Goal: Information Seeking & Learning: Learn about a topic

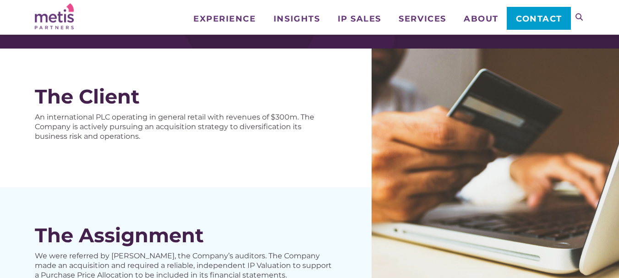
scroll to position [92, 0]
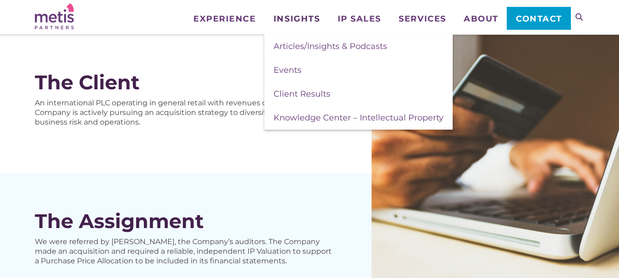
click at [296, 15] on span "Insights" at bounding box center [296, 19] width 46 height 8
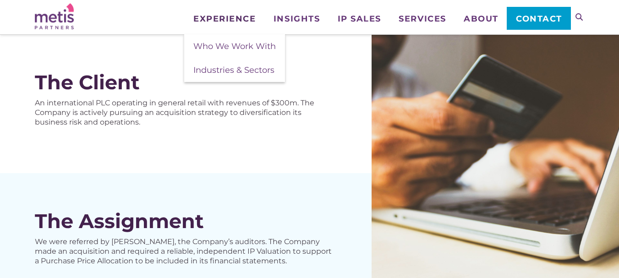
click at [229, 16] on span "Experience" at bounding box center [224, 19] width 62 height 8
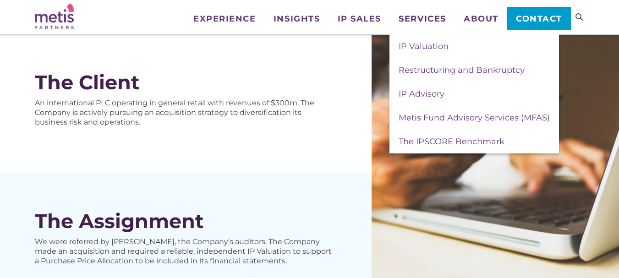
click at [413, 15] on span "Services" at bounding box center [421, 19] width 47 height 8
click at [420, 43] on span "IP Valuation" at bounding box center [423, 46] width 50 height 10
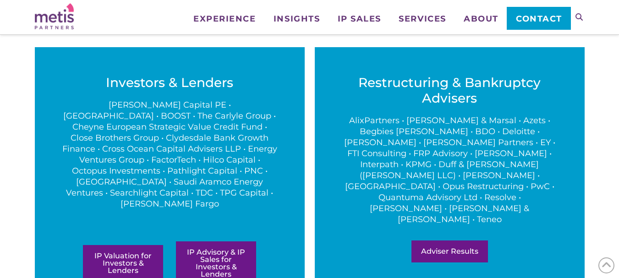
scroll to position [229, 0]
